Goal: Understand process/instructions: Learn how to perform a task or action

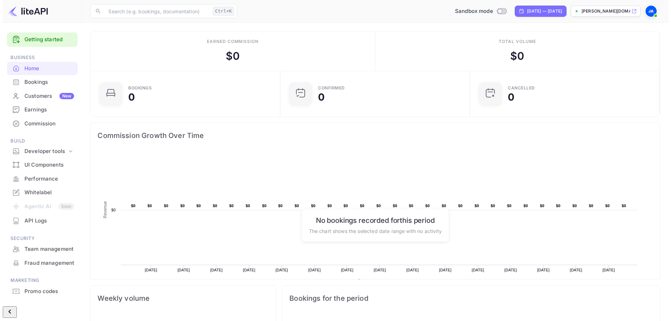
scroll to position [108, 176]
click at [49, 36] on link "Getting started" at bounding box center [47, 40] width 50 height 8
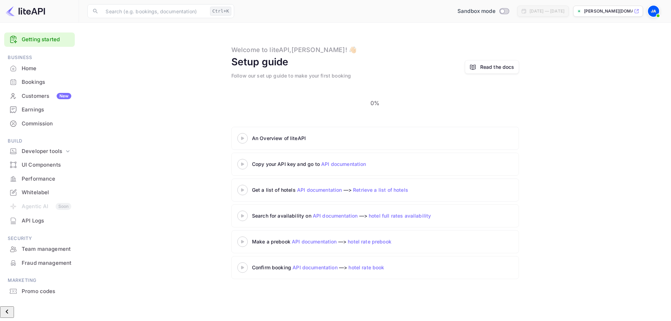
click at [244, 137] on 3 at bounding box center [242, 138] width 3 height 3
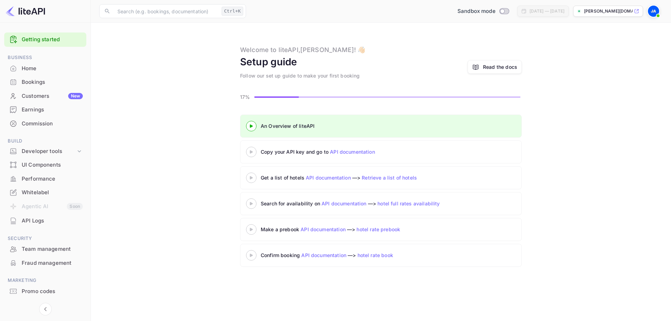
click at [213, 145] on div "An Overview of liteAPI Copy your API key and go to API documentation Get a list…" at bounding box center [381, 192] width 564 height 155
